Goal: Find specific page/section: Find specific page/section

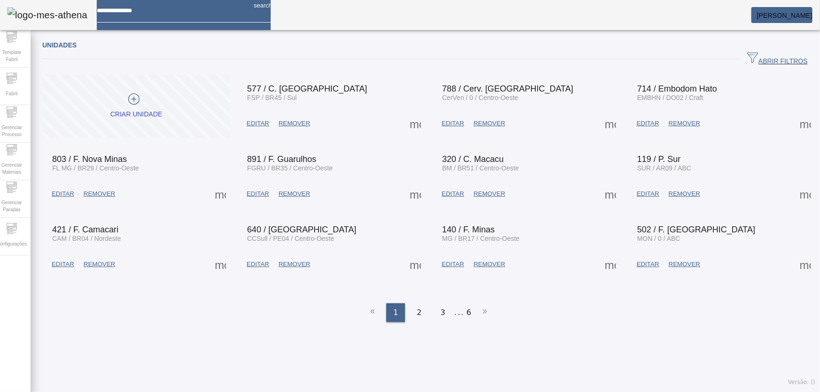
click at [813, 16] on em at bounding box center [813, 16] width 0 height 8
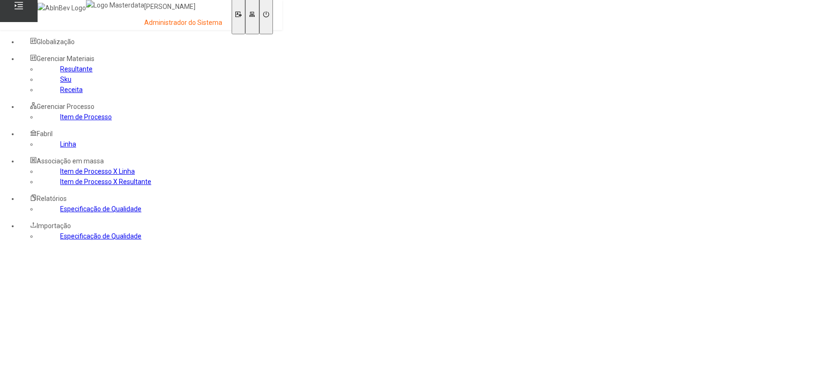
click at [60, 94] on link "Receita" at bounding box center [71, 90] width 23 height 8
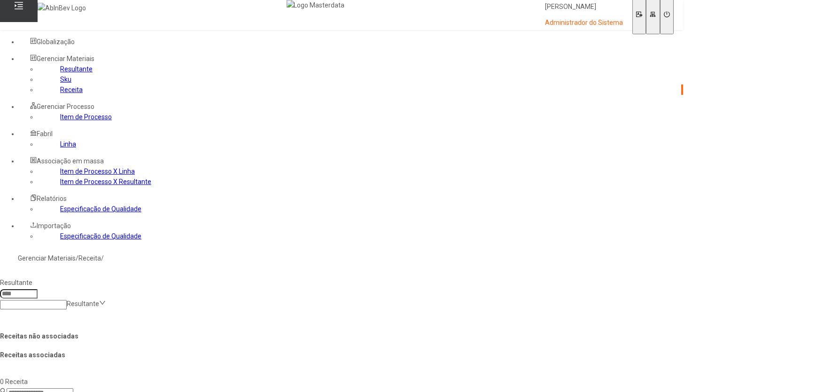
click at [99, 300] on nz-select-top-control "Resultante" at bounding box center [49, 304] width 99 height 8
click at [180, 392] on div "Xar. Composto Pepsi Twist Zero BI" at bounding box center [90, 397] width 180 height 10
type input "****"
click at [182, 300] on icon at bounding box center [178, 303] width 7 height 7
click at [73, 389] on input at bounding box center [40, 393] width 67 height 9
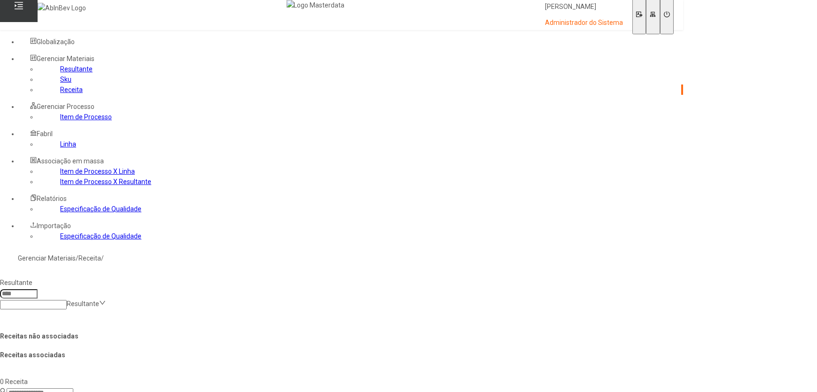
click at [60, 83] on link "Sku" at bounding box center [65, 80] width 11 height 8
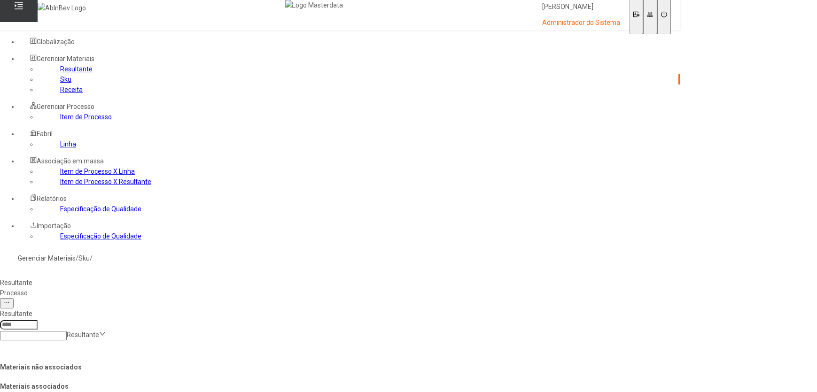
click at [60, 73] on link "Resultante" at bounding box center [76, 69] width 32 height 8
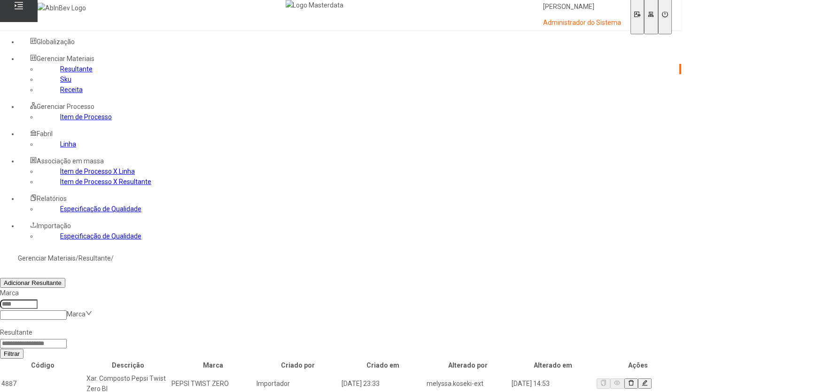
click at [74, 121] on link "Item de Processo" at bounding box center [86, 117] width 52 height 8
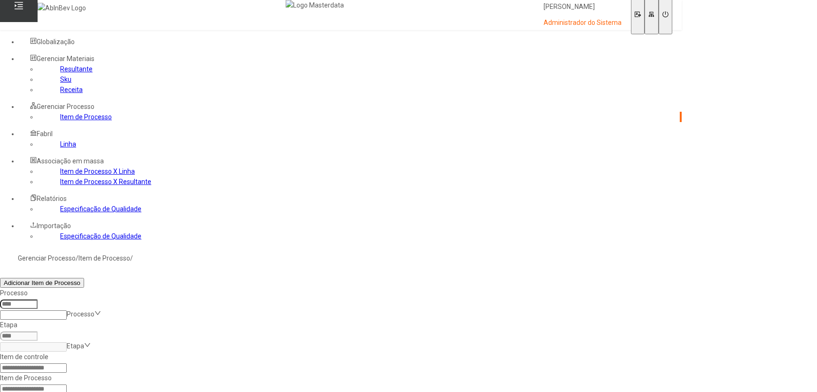
click at [60, 175] on link "Item de Processo X Linha" at bounding box center [97, 172] width 75 height 8
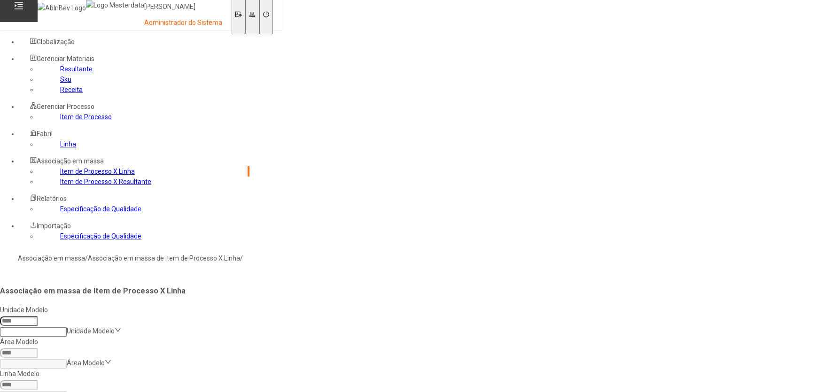
click at [60, 73] on link "Resultante" at bounding box center [76, 69] width 32 height 8
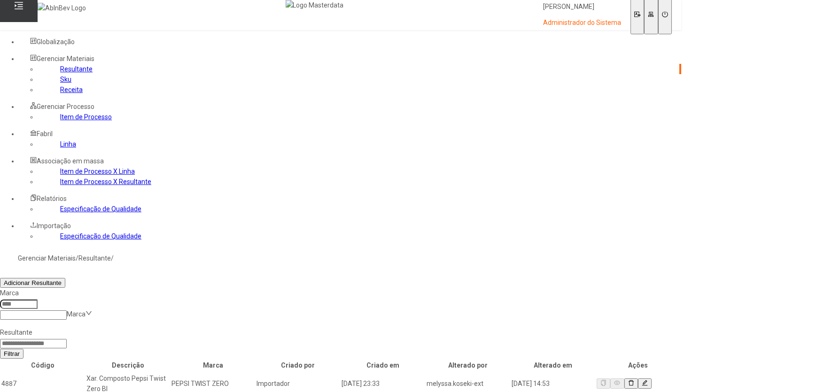
click at [60, 83] on link "Sku" at bounding box center [65, 80] width 11 height 8
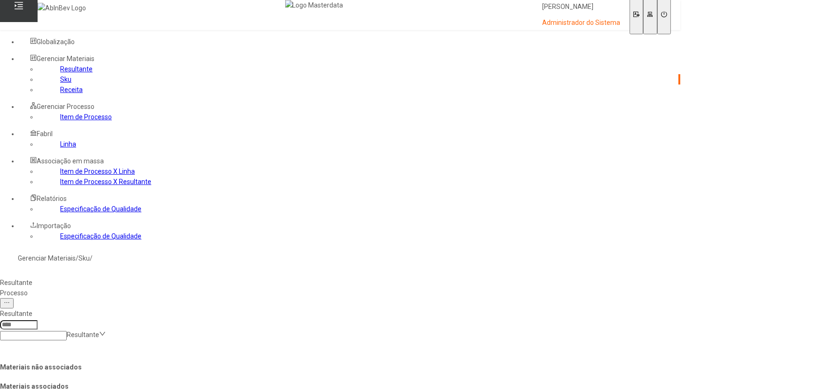
click at [196, 288] on div "Processo" at bounding box center [340, 293] width 681 height 10
click at [130, 331] on icon at bounding box center [126, 334] width 7 height 7
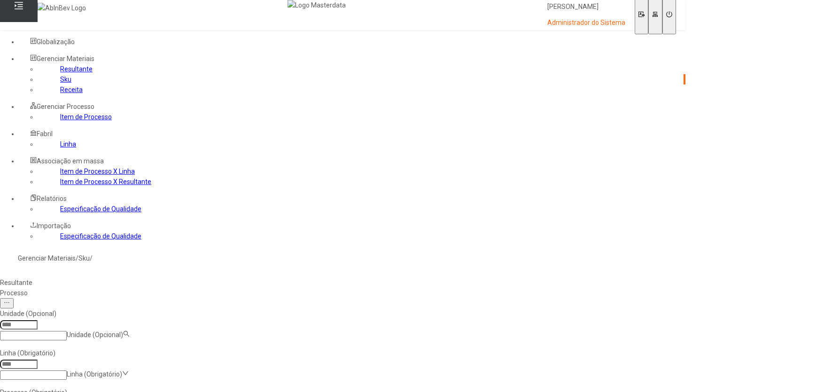
type input "***"
click at [67, 371] on input at bounding box center [33, 375] width 67 height 9
click at [180, 392] on div "linha teste" at bounding box center [90, 397] width 180 height 10
type input "*****"
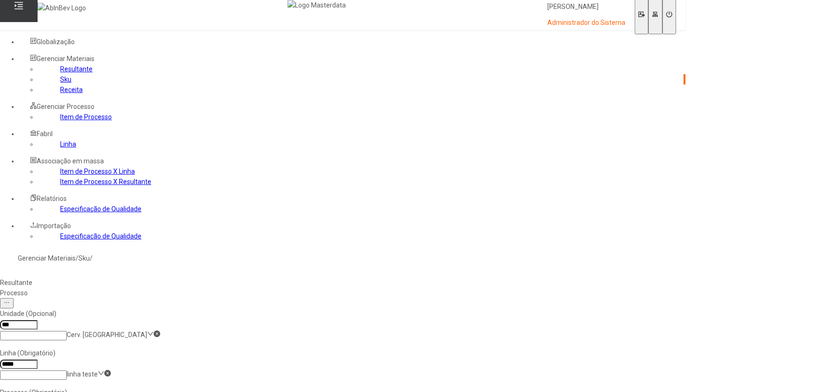
click at [467, 278] on div "Resultante Processo" at bounding box center [343, 288] width 686 height 21
click at [60, 73] on link "Resultante" at bounding box center [76, 69] width 32 height 8
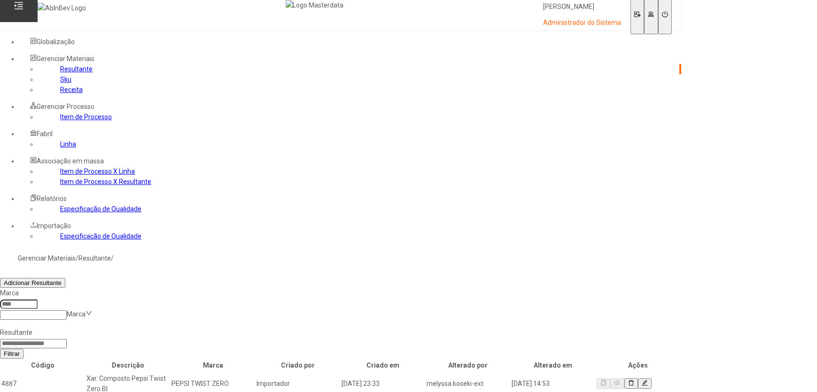
click at [67, 339] on input at bounding box center [33, 343] width 67 height 9
click at [369, 349] on div "Filtrar" at bounding box center [341, 354] width 682 height 10
click at [60, 83] on link "Sku" at bounding box center [65, 80] width 11 height 8
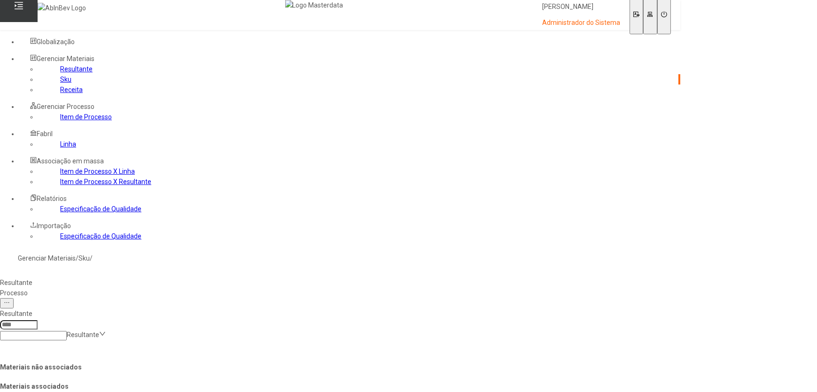
click at [106, 331] on icon at bounding box center [102, 334] width 7 height 7
click at [431, 305] on div "Resultante Resultante" at bounding box center [340, 324] width 688 height 39
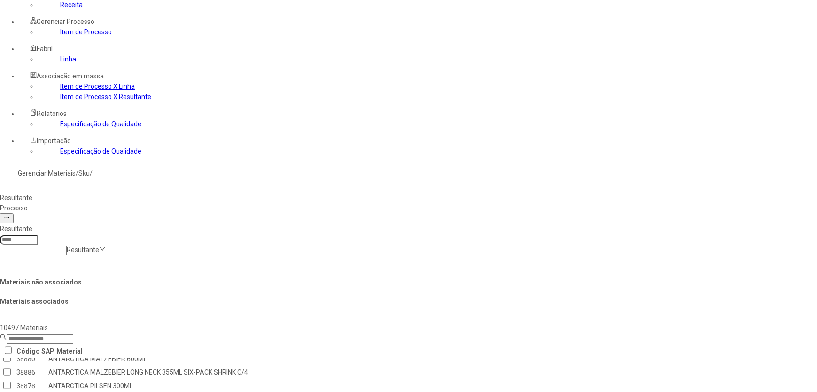
scroll to position [3546, 0]
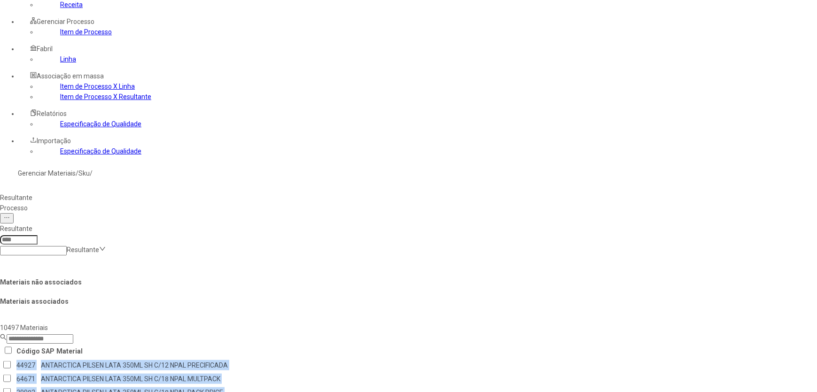
drag, startPoint x: 455, startPoint y: 151, endPoint x: 456, endPoint y: 164, distance: 12.7
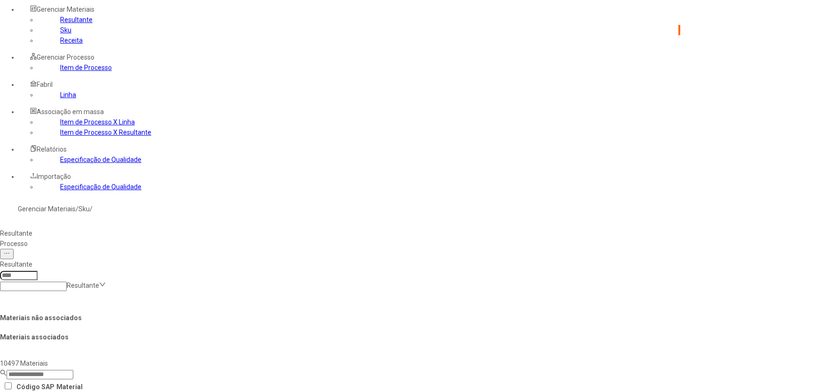
scroll to position [0, 0]
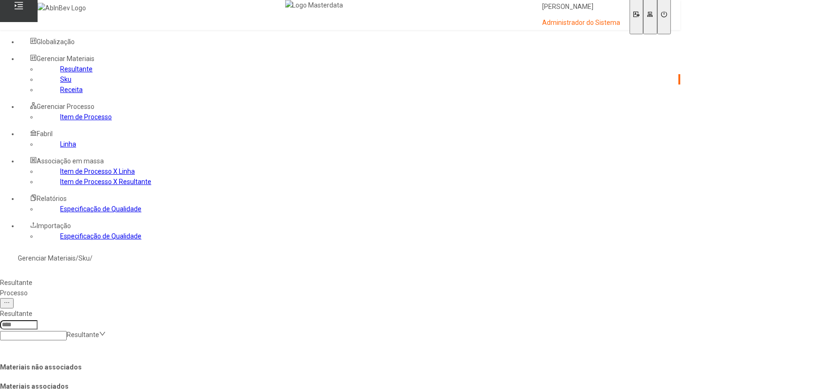
click at [60, 73] on link "Resultante" at bounding box center [76, 69] width 32 height 8
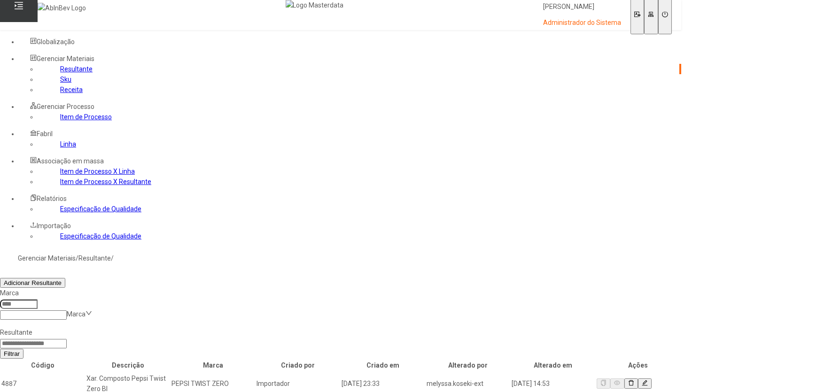
click at [60, 94] on link "Receita" at bounding box center [71, 90] width 23 height 8
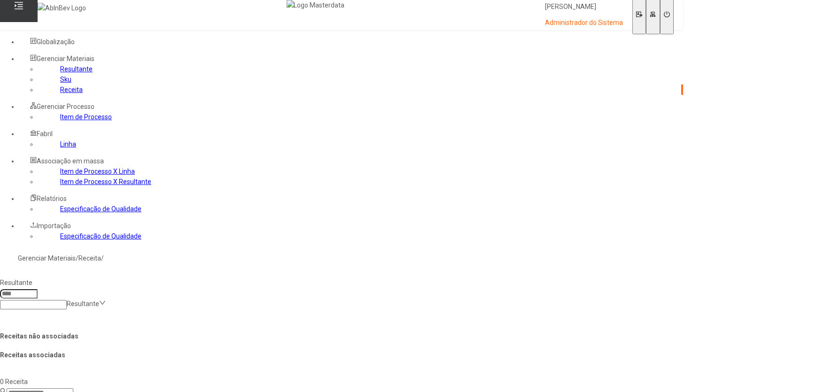
click at [60, 83] on link "Sku" at bounding box center [65, 80] width 11 height 8
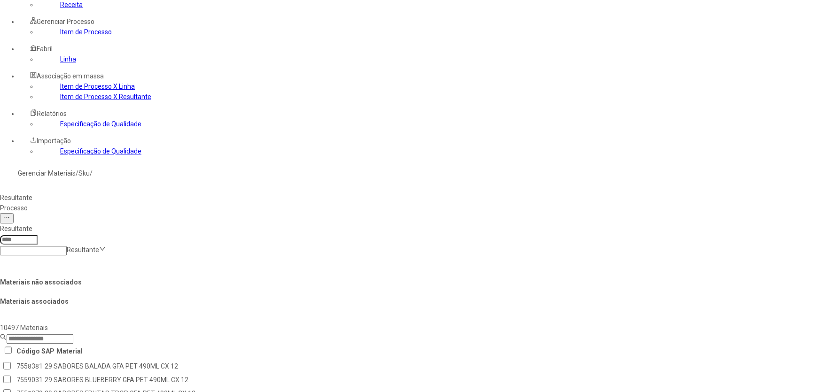
scroll to position [42, 0]
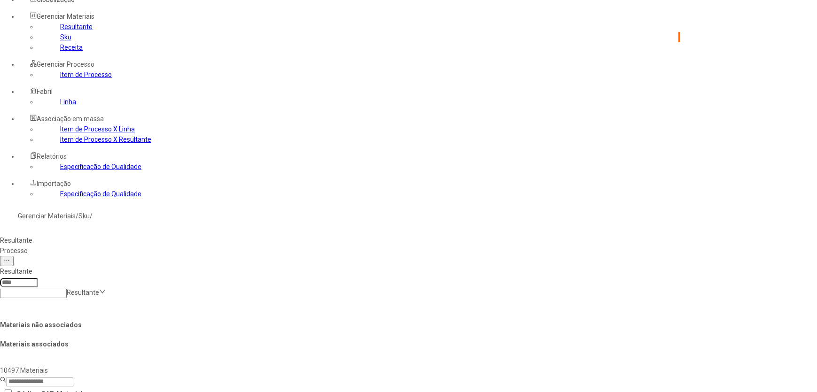
click at [67, 289] on input at bounding box center [33, 293] width 67 height 9
click at [180, 350] on div "Xar. Composto Pepsi Twist Zero BI" at bounding box center [90, 355] width 180 height 10
type input "****"
click at [60, 51] on link "Receita" at bounding box center [71, 48] width 23 height 8
